Goal: Task Accomplishment & Management: Complete application form

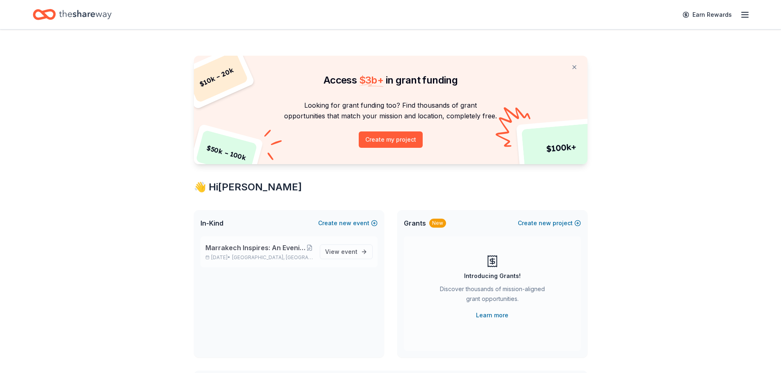
click at [294, 246] on span "Marrakech Inspires: An Evening of Possibility Cocktail Party & Auction" at bounding box center [255, 248] width 100 height 10
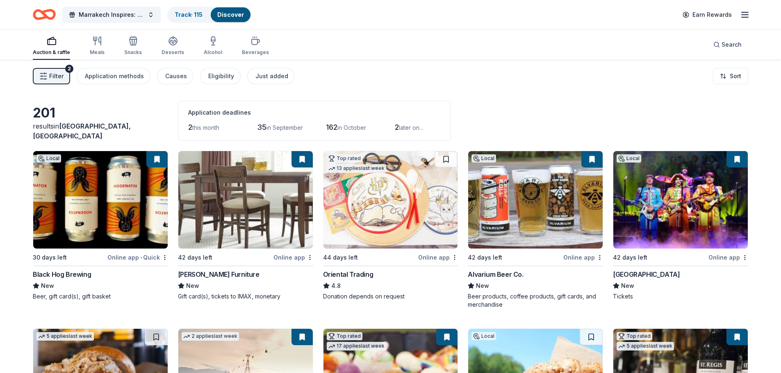
click at [58, 79] on span "Filter" at bounding box center [56, 76] width 14 height 10
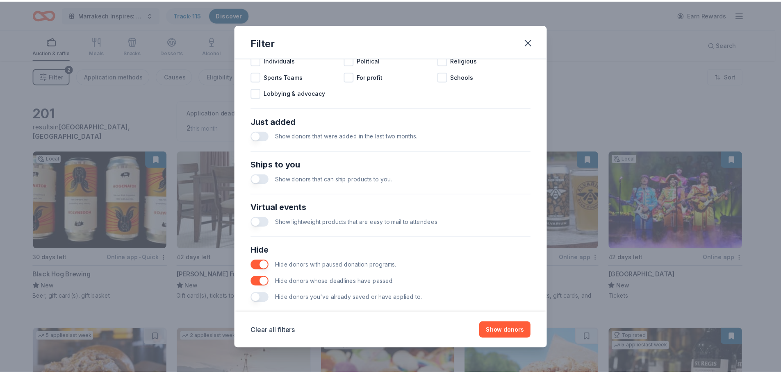
scroll to position [285, 0]
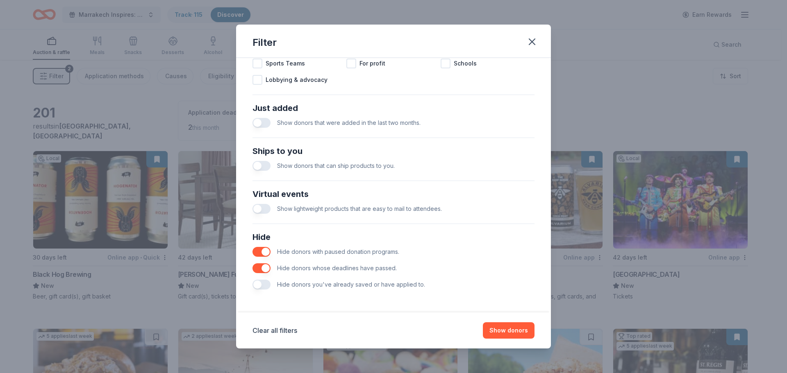
click at [261, 284] on button "button" at bounding box center [261, 285] width 18 height 10
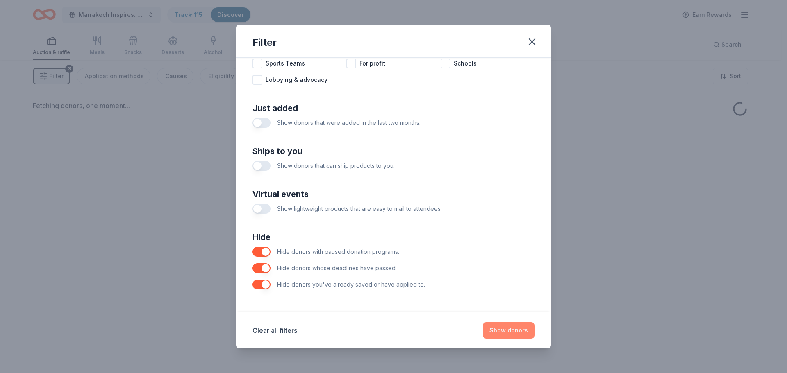
click at [502, 334] on button "Show donors" at bounding box center [509, 330] width 52 height 16
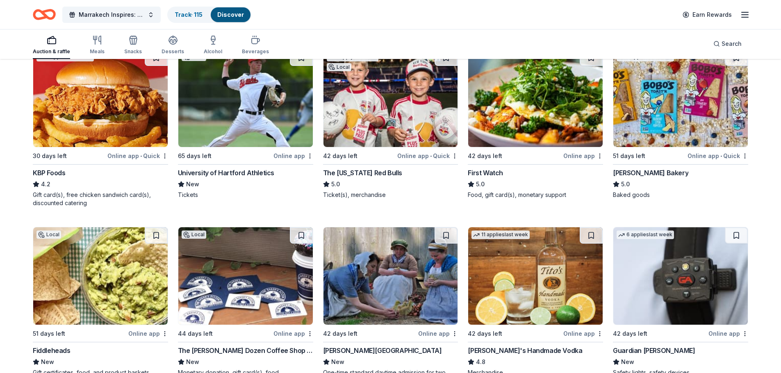
scroll to position [451, 0]
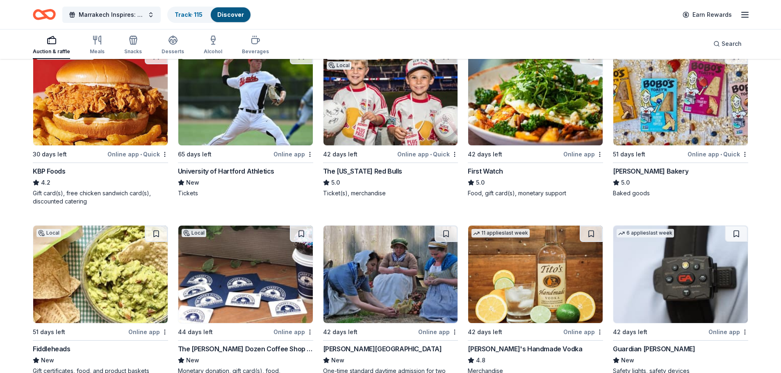
click at [235, 158] on div "65 days left" at bounding box center [225, 154] width 94 height 10
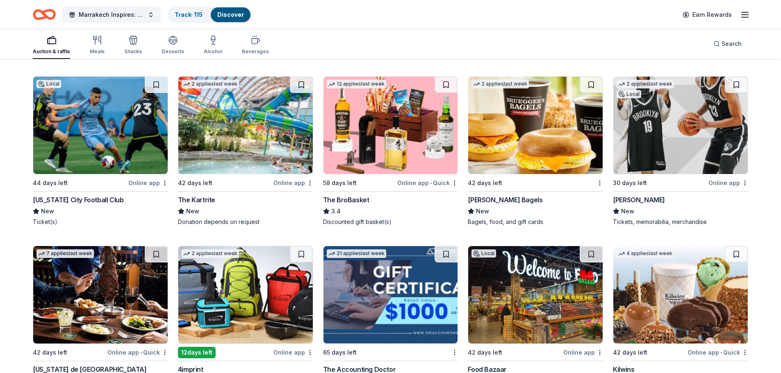
scroll to position [779, 0]
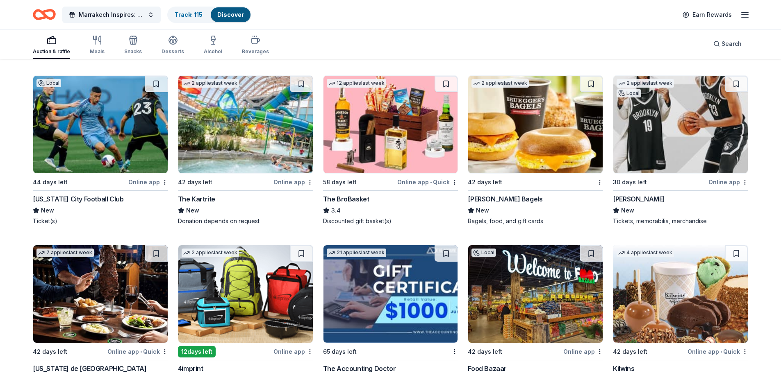
click at [74, 198] on div "New York City Football Club" at bounding box center [78, 199] width 91 height 10
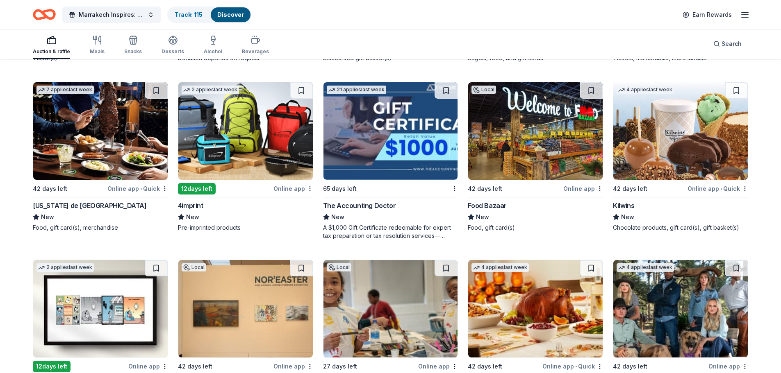
scroll to position [942, 0]
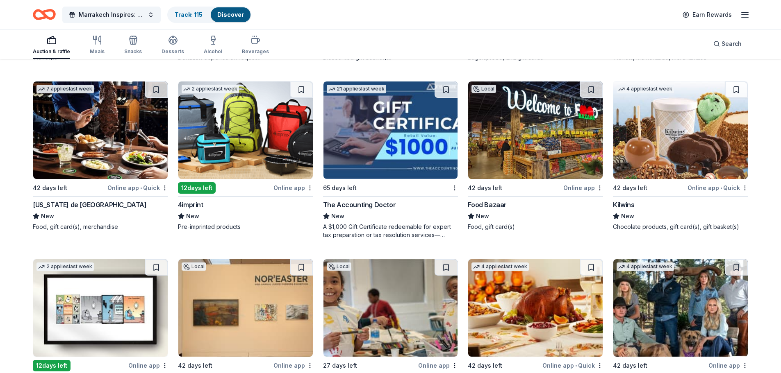
click at [629, 207] on div "Kilwins" at bounding box center [623, 205] width 21 height 10
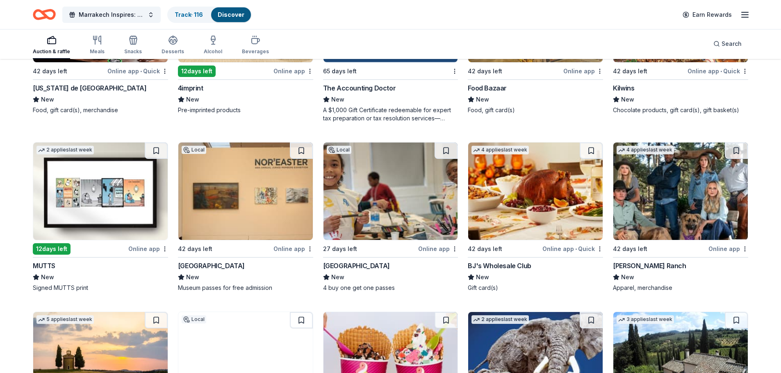
scroll to position [1065, 0]
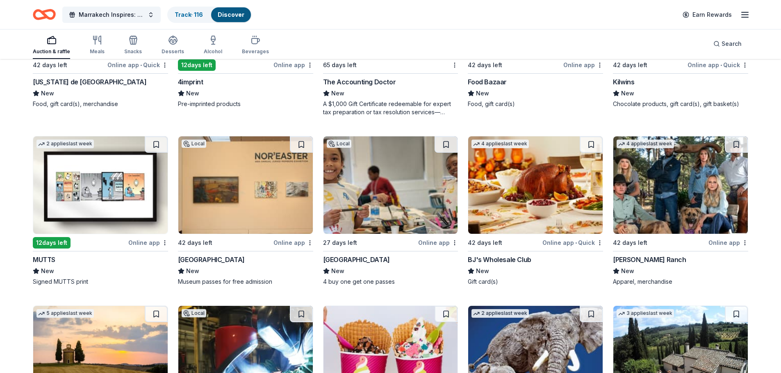
click at [102, 210] on img at bounding box center [100, 185] width 134 height 98
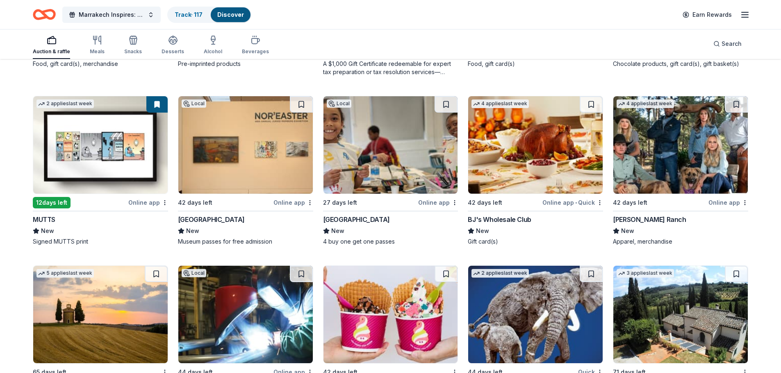
scroll to position [1106, 0]
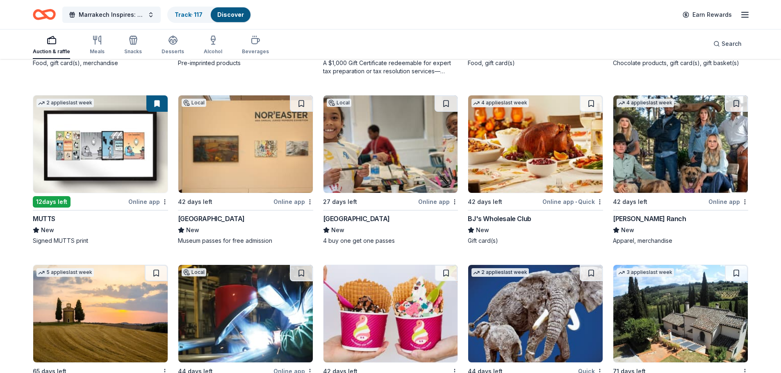
click at [245, 220] on div "New Britain Museum of American Art" at bounding box center [211, 219] width 67 height 10
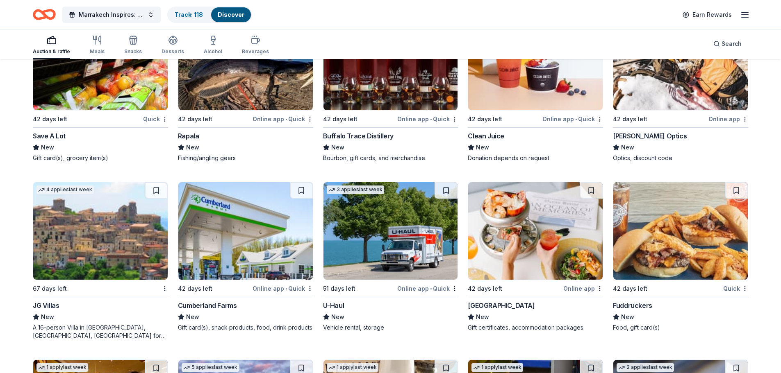
scroll to position [1557, 0]
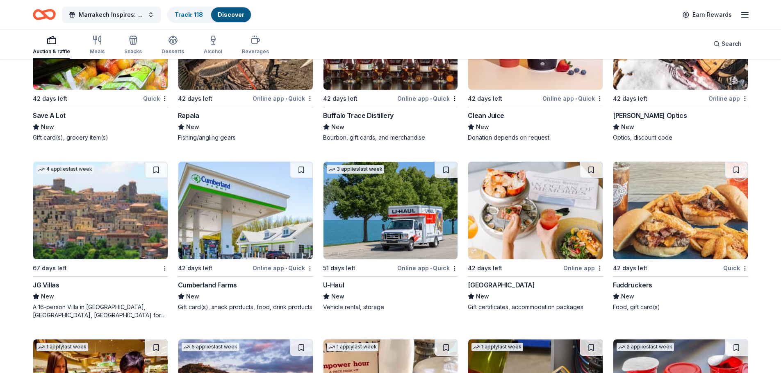
click at [479, 283] on div "[GEOGRAPHIC_DATA]" at bounding box center [501, 285] width 67 height 10
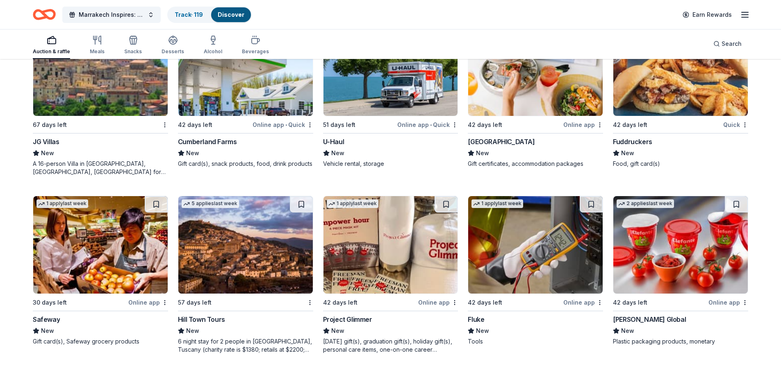
scroll to position [1721, 0]
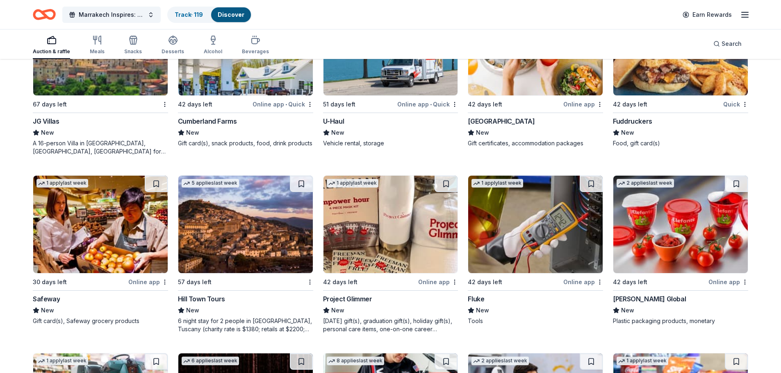
click at [486, 305] on div "Fluke New Tools" at bounding box center [535, 309] width 135 height 31
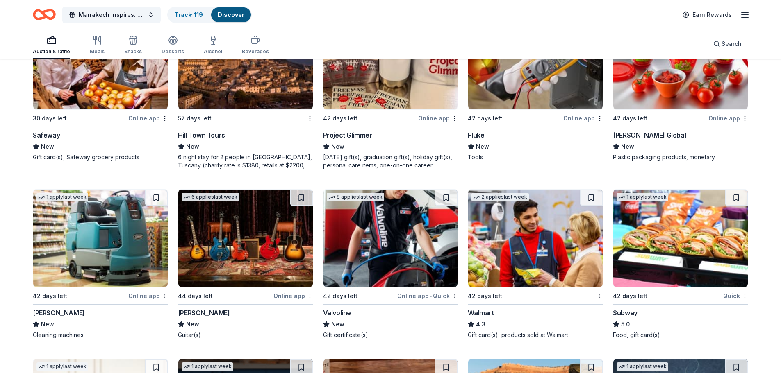
scroll to position [1926, 0]
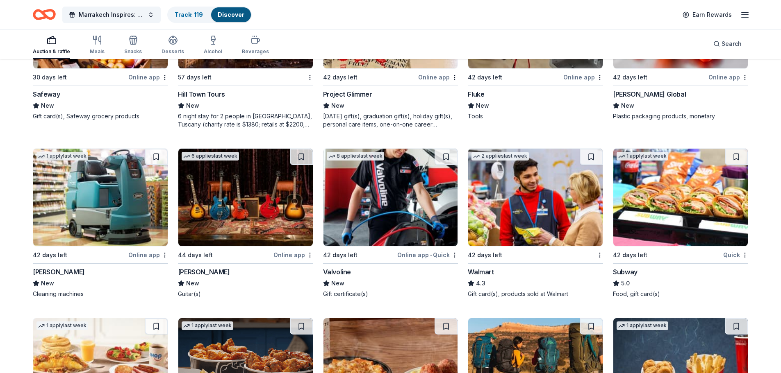
click at [367, 257] on div "42 days left" at bounding box center [359, 255] width 73 height 10
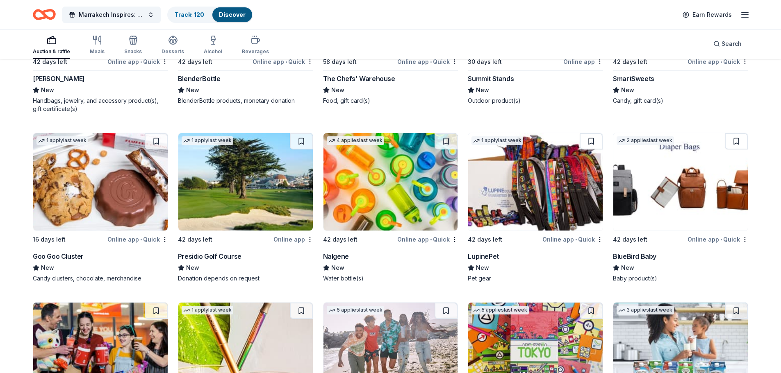
scroll to position [2790, 0]
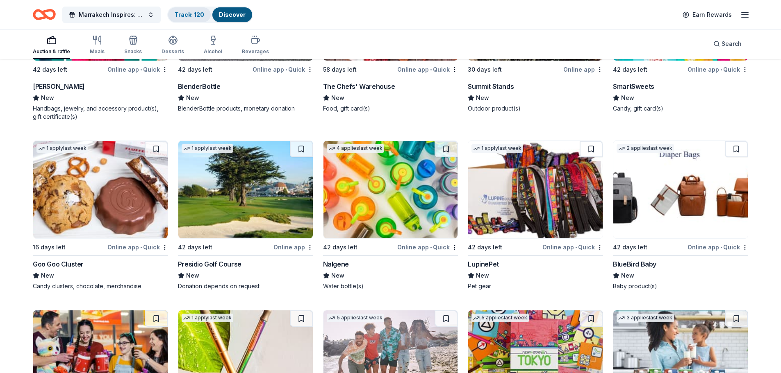
click at [188, 15] on link "Track · 120" at bounding box center [190, 14] width 30 height 7
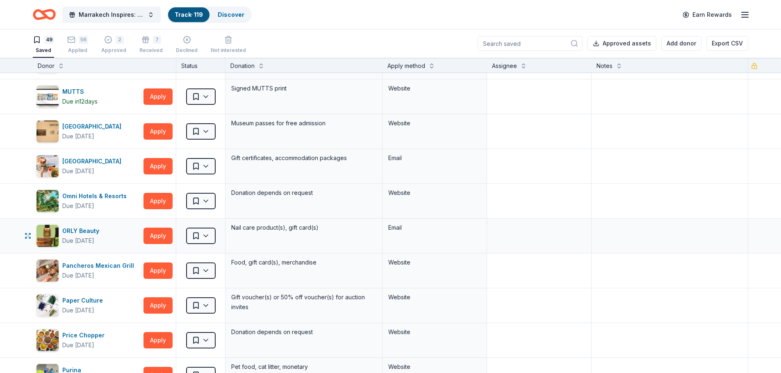
scroll to position [779, 0]
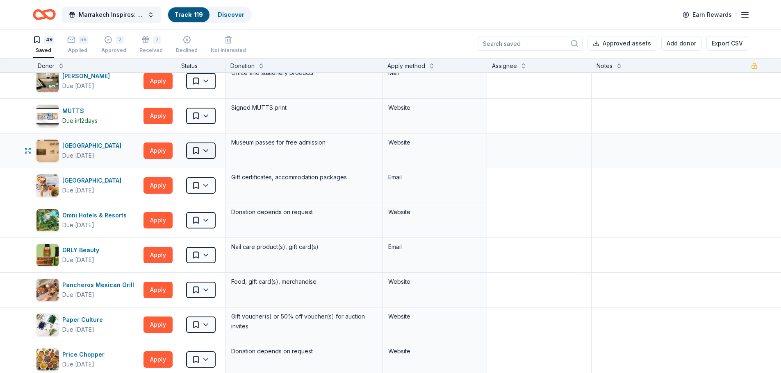
click at [211, 155] on html "Marrakech Inspires: An Evening of Possibility Cocktail Party & Auction Track · …" at bounding box center [390, 186] width 781 height 373
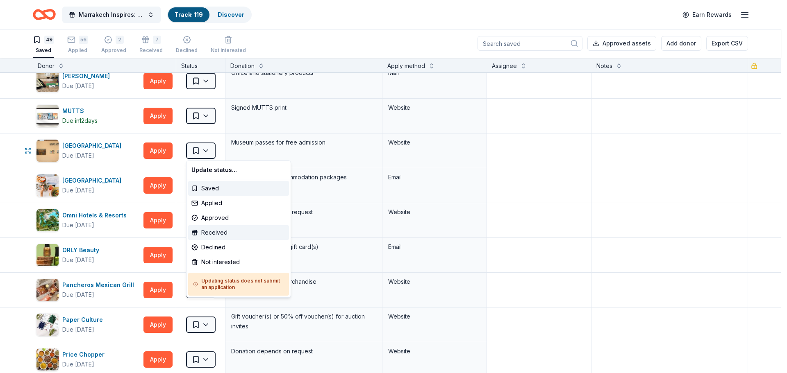
click at [211, 229] on div "Received" at bounding box center [238, 232] width 101 height 15
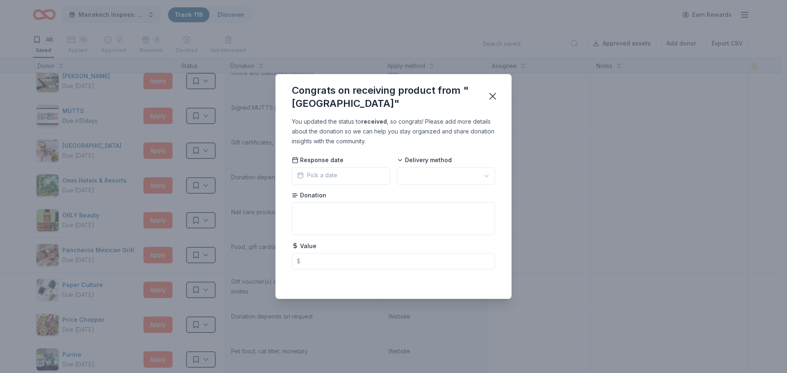
click at [326, 180] on span "Pick a date" at bounding box center [317, 175] width 40 height 10
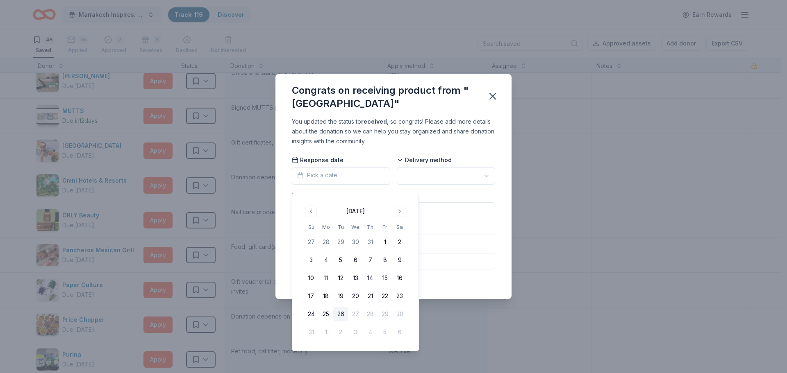
click at [326, 180] on span "Pick a date" at bounding box center [317, 175] width 40 height 10
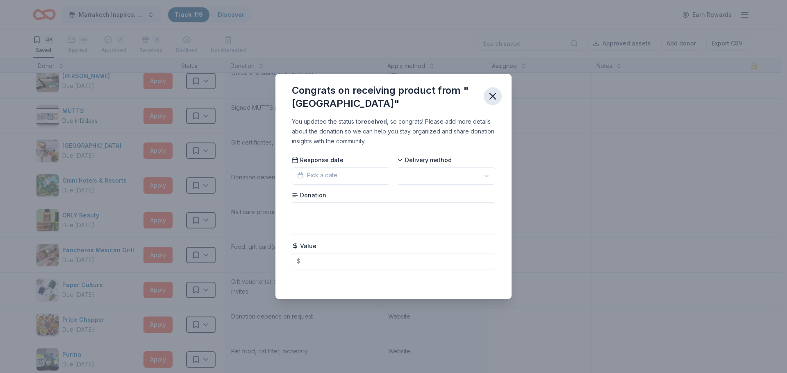
click at [493, 96] on icon "button" at bounding box center [493, 96] width 6 height 6
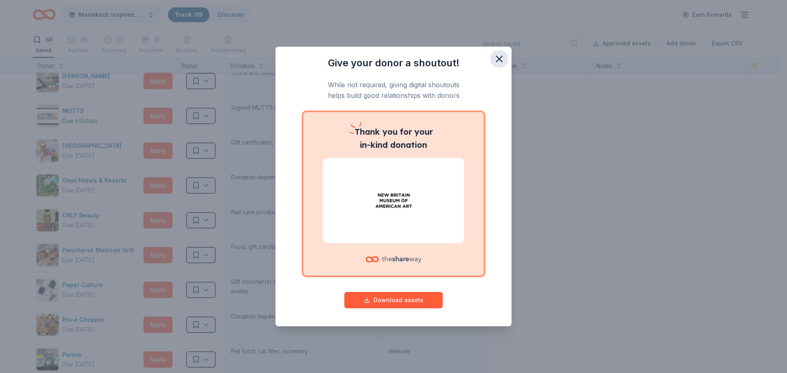
click at [499, 60] on icon "button" at bounding box center [498, 58] width 11 height 11
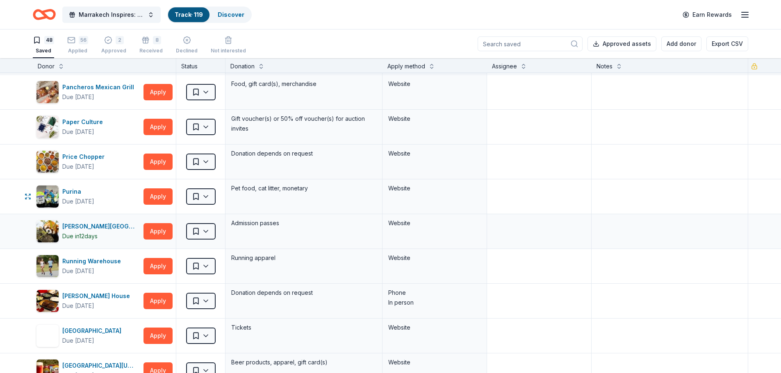
scroll to position [942, 0]
click at [100, 225] on div "[PERSON_NAME][GEOGRAPHIC_DATA]" at bounding box center [101, 226] width 78 height 10
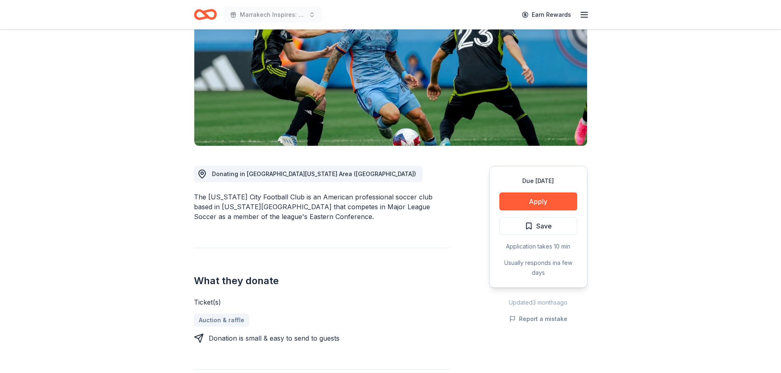
scroll to position [123, 0]
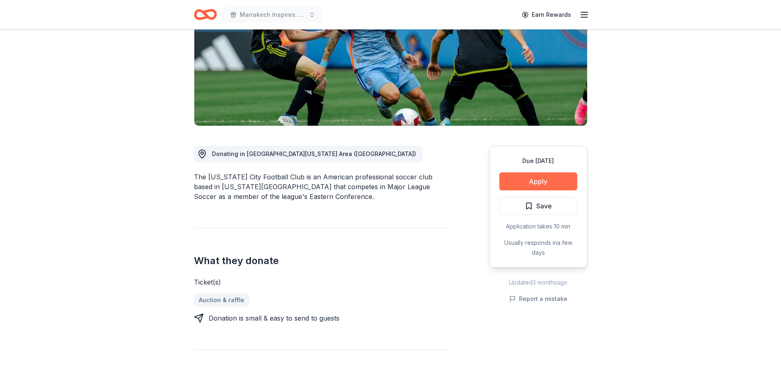
click at [544, 174] on button "Apply" at bounding box center [538, 181] width 78 height 18
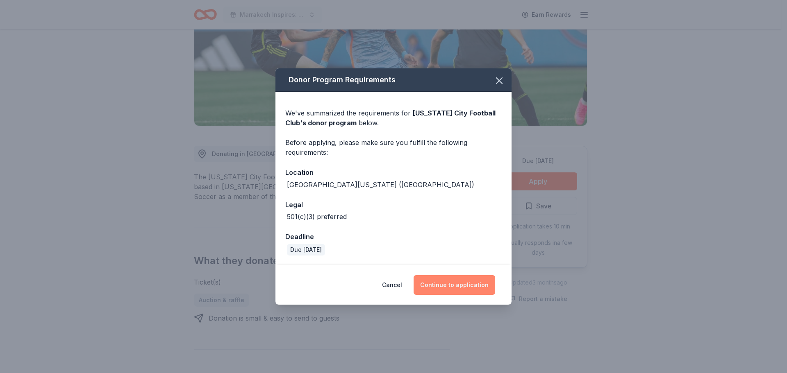
click at [467, 287] on button "Continue to application" at bounding box center [454, 285] width 82 height 20
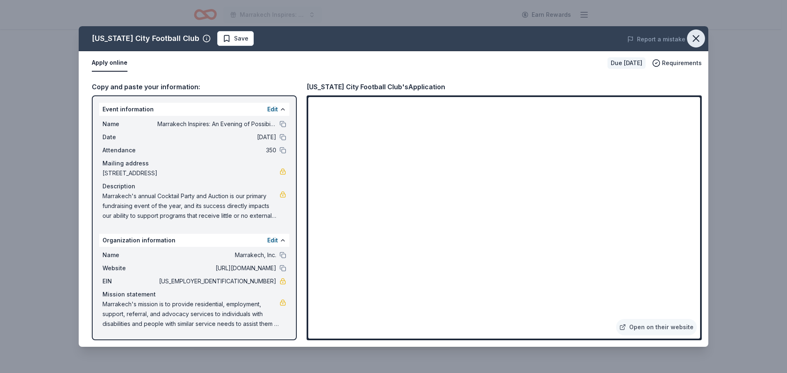
click at [692, 37] on icon "button" at bounding box center [695, 38] width 11 height 11
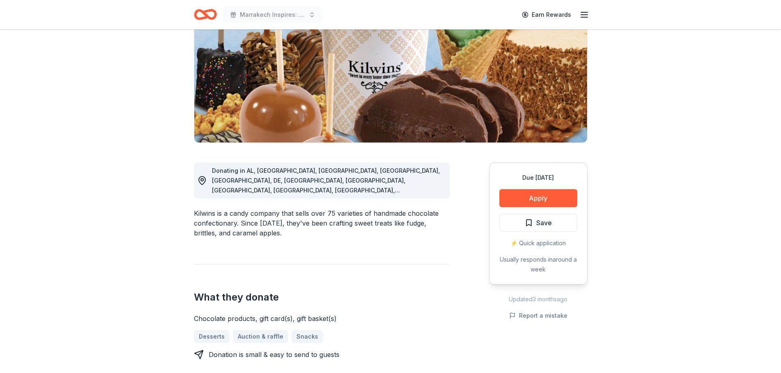
scroll to position [123, 0]
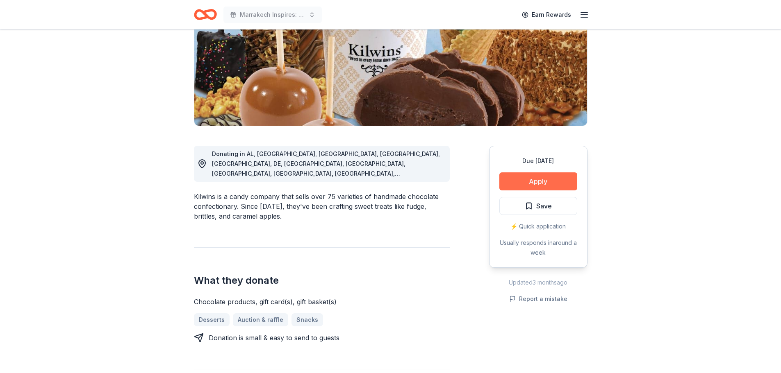
click at [544, 184] on button "Apply" at bounding box center [538, 181] width 78 height 18
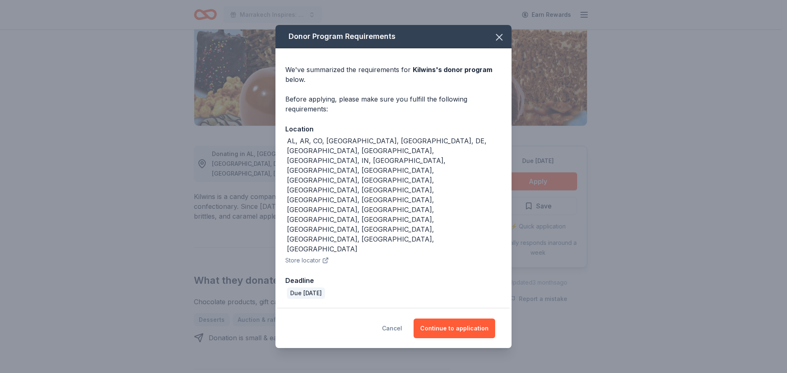
click at [395, 319] on button "Cancel" at bounding box center [392, 329] width 20 height 20
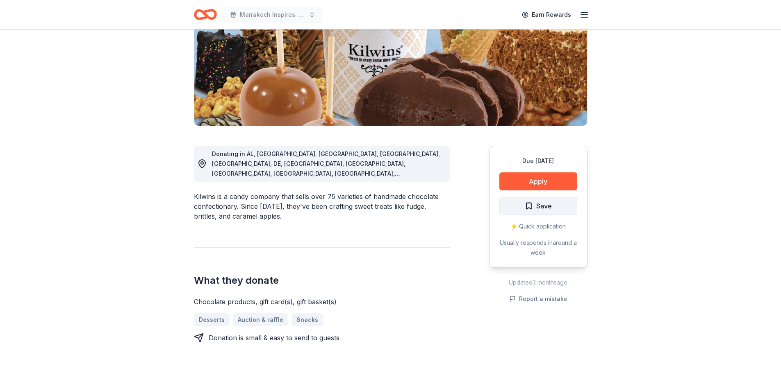
click at [531, 206] on span "Save" at bounding box center [537, 206] width 27 height 11
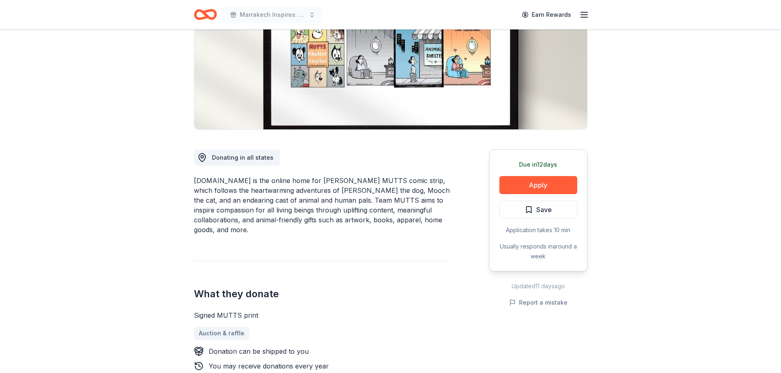
scroll to position [123, 0]
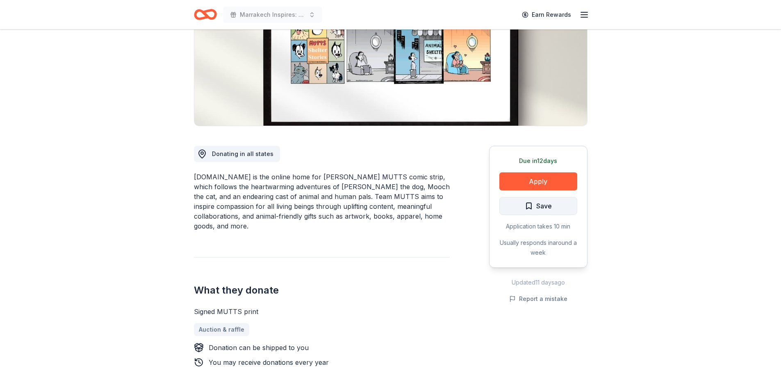
click at [553, 209] on button "Save" at bounding box center [538, 206] width 78 height 18
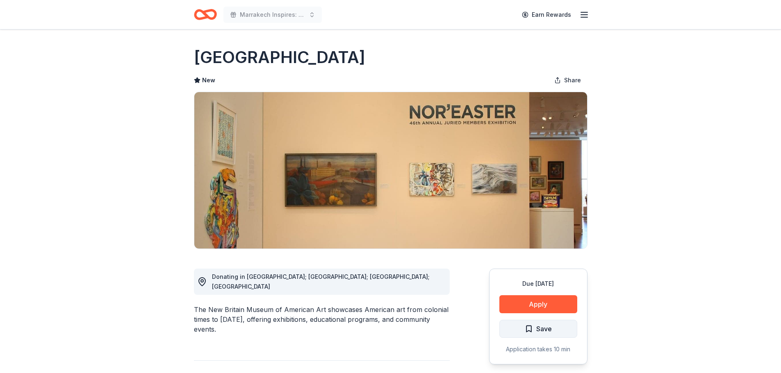
click at [547, 329] on span "Save" at bounding box center [544, 329] width 16 height 11
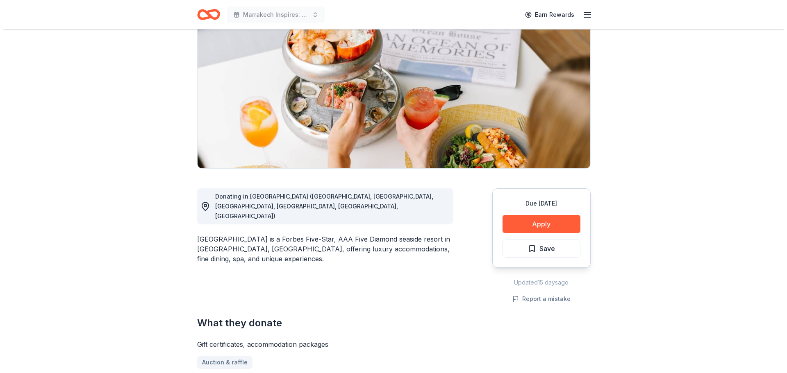
scroll to position [82, 0]
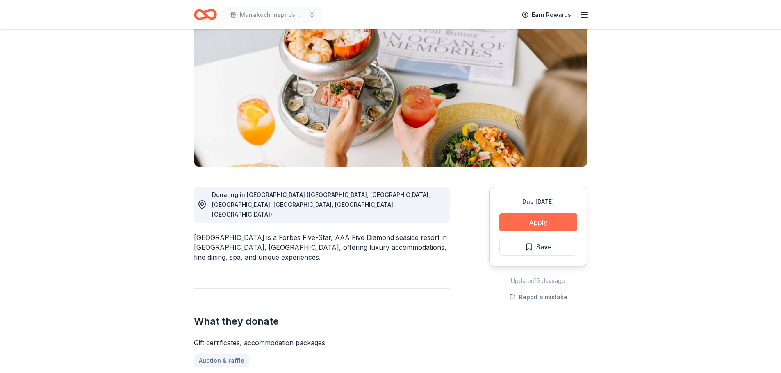
click at [548, 224] on button "Apply" at bounding box center [538, 222] width 78 height 18
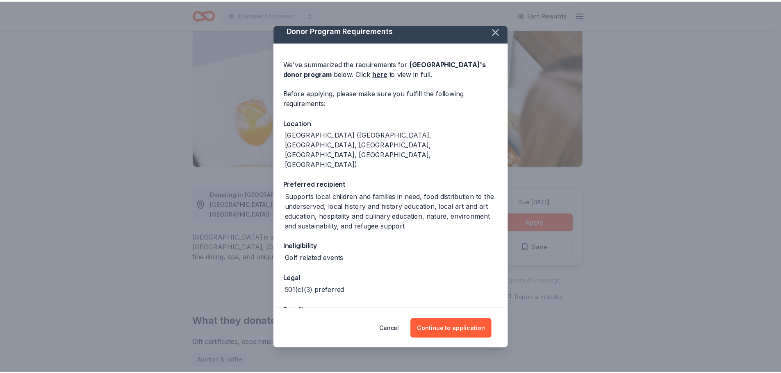
scroll to position [0, 0]
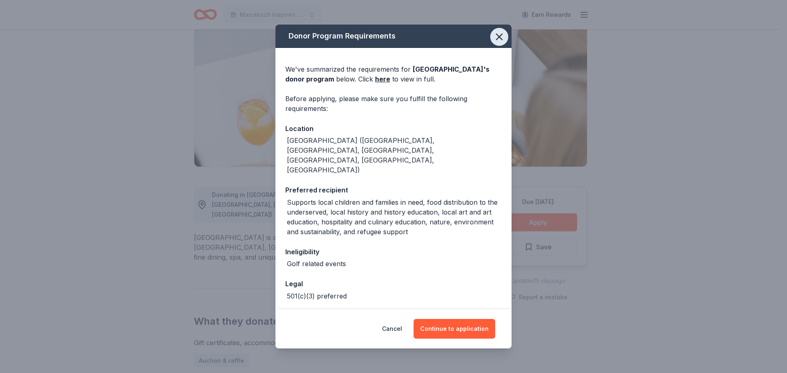
click at [496, 36] on icon "button" at bounding box center [499, 37] width 6 height 6
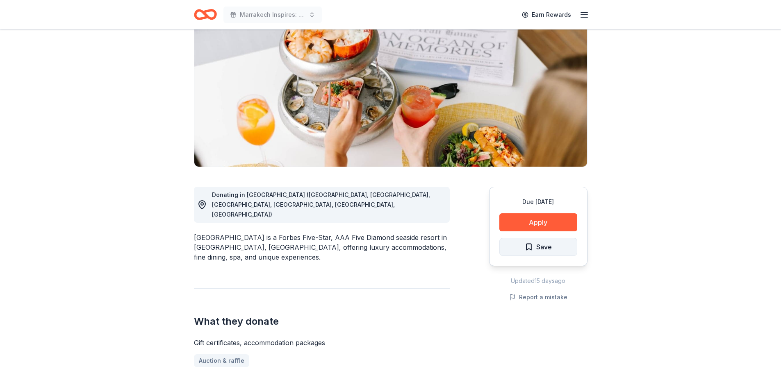
click at [536, 248] on span "Save" at bounding box center [544, 247] width 16 height 11
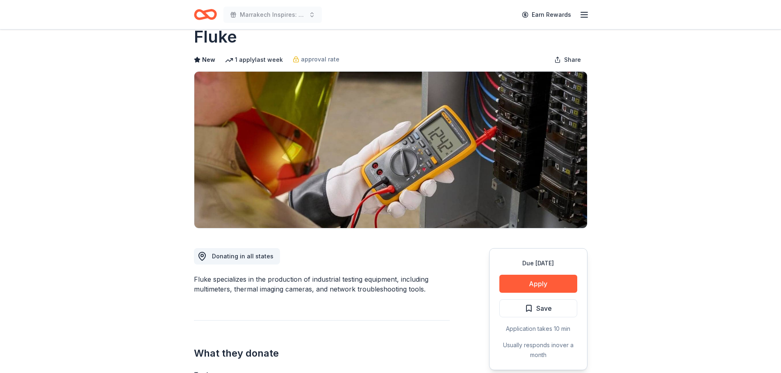
scroll to position [41, 0]
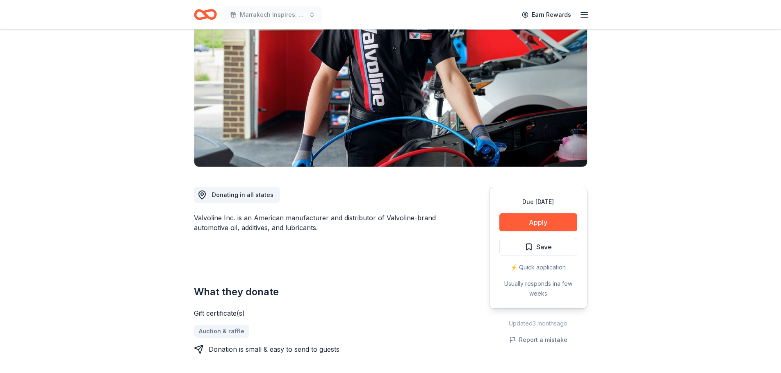
scroll to position [123, 0]
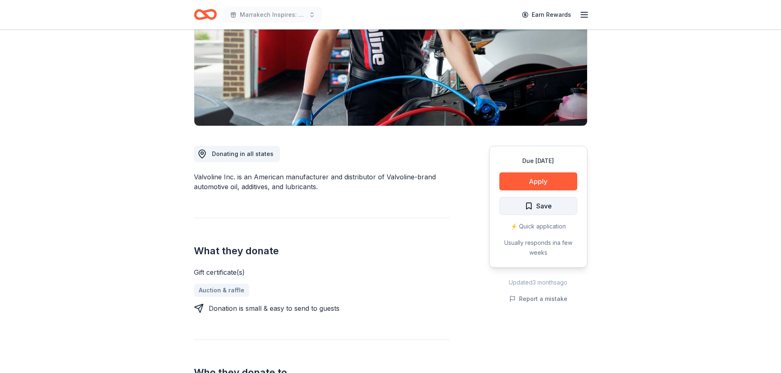
click at [531, 206] on span "Save" at bounding box center [537, 206] width 27 height 11
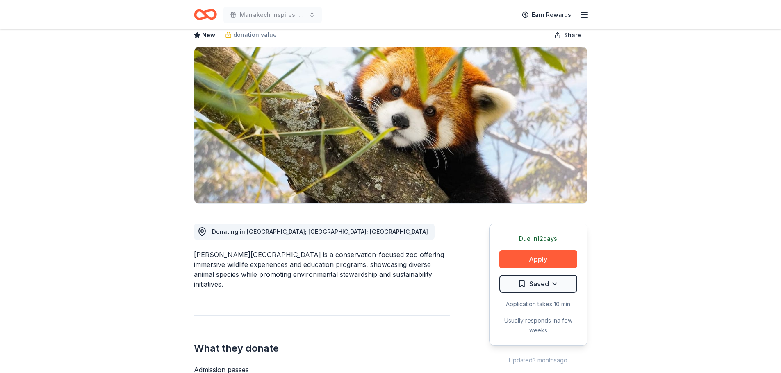
scroll to position [41, 0]
